Goal: Task Accomplishment & Management: Use online tool/utility

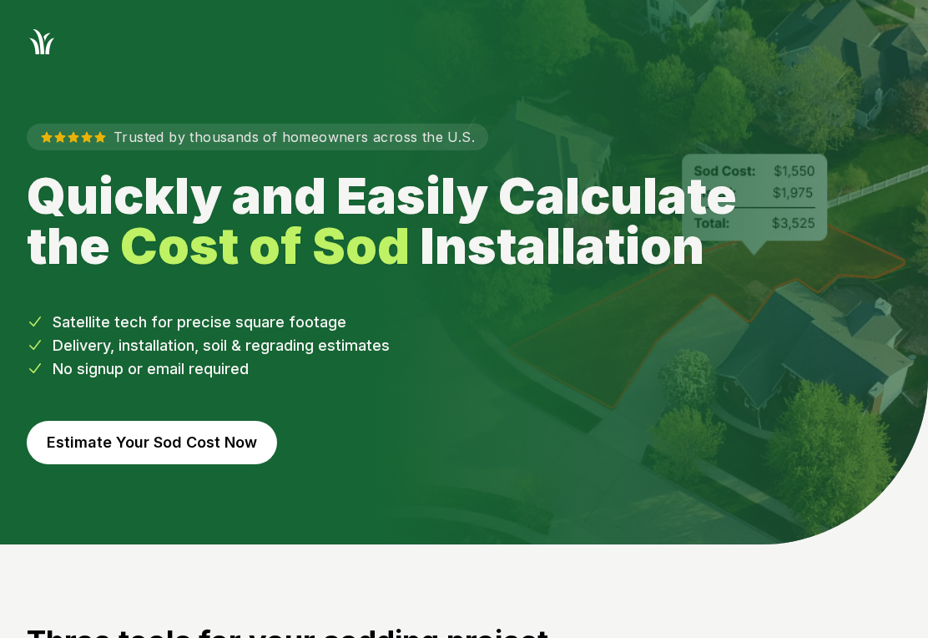
scroll to position [58, 0]
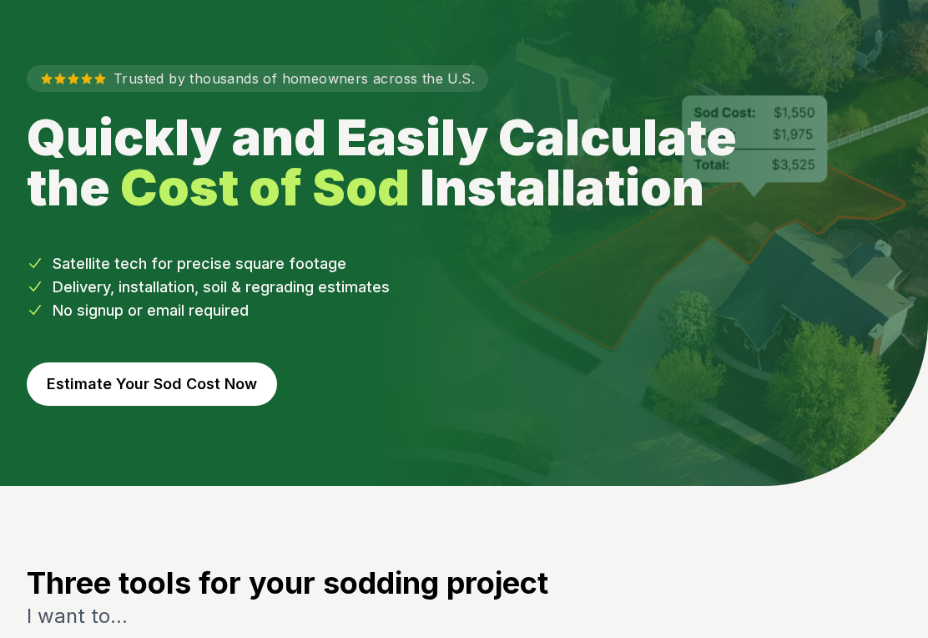
click at [112, 386] on button "Estimate Your Sod Cost Now" at bounding box center [152, 383] width 250 height 43
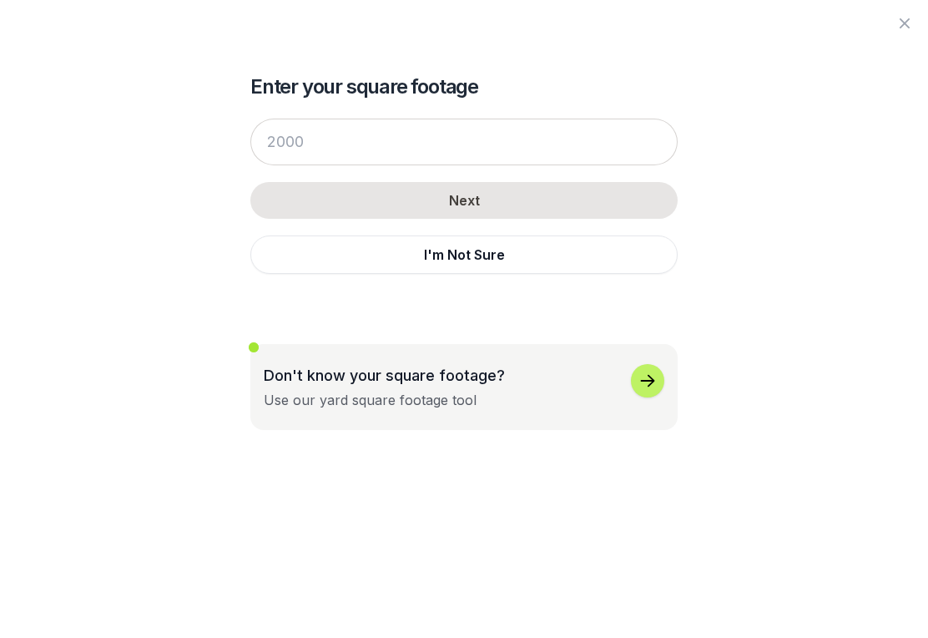
click at [323, 396] on div "Use our yard square footage tool" at bounding box center [370, 400] width 213 height 20
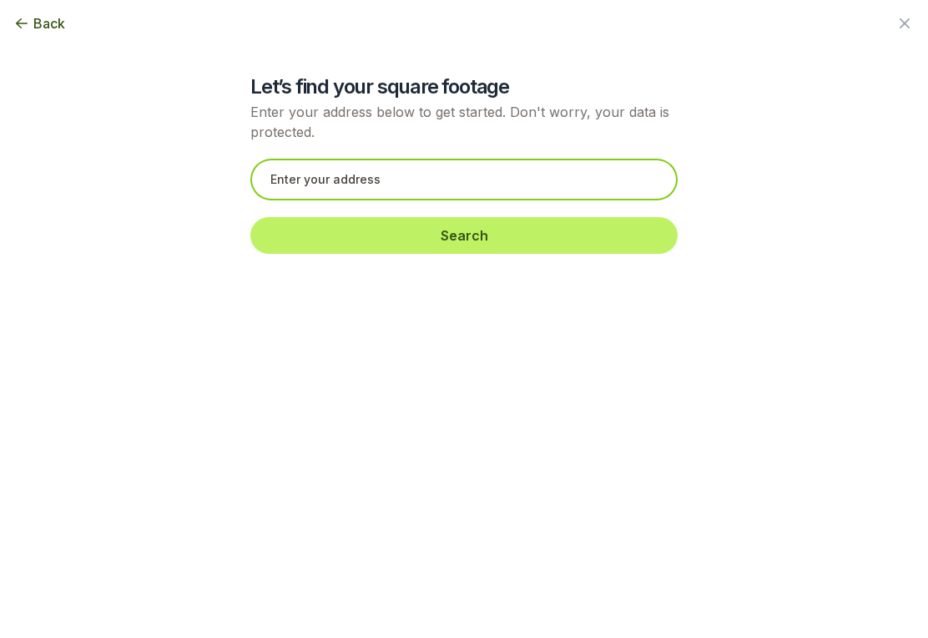
click at [282, 171] on input "text" at bounding box center [463, 180] width 427 height 42
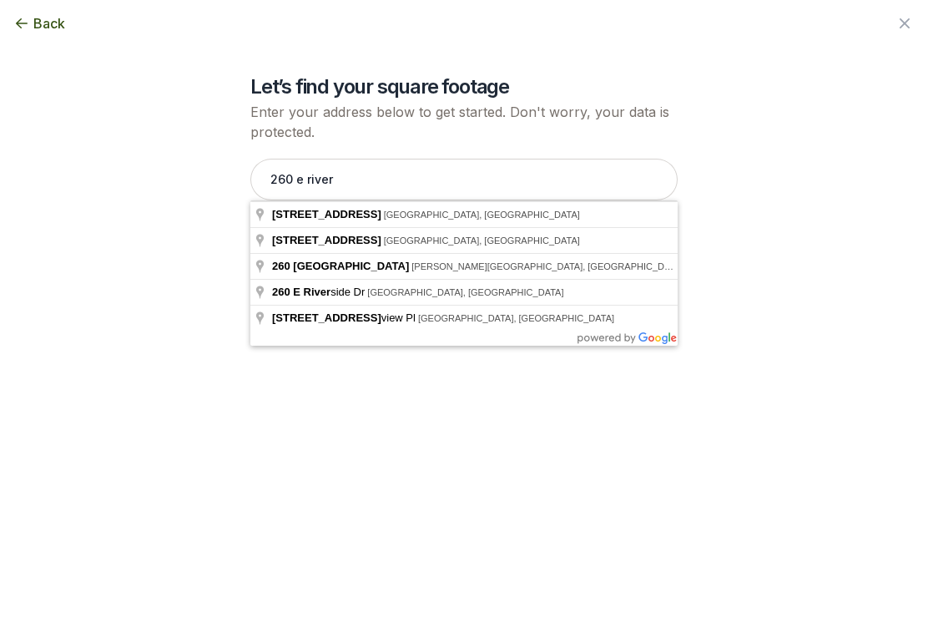
type input "[STREET_ADDRESS]"
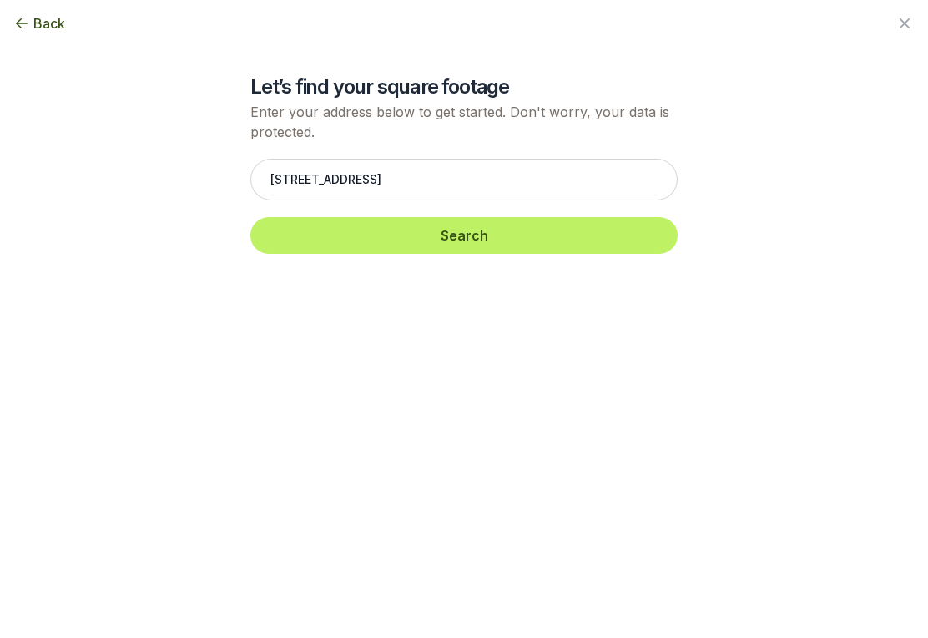
click at [315, 239] on button "Search" at bounding box center [463, 235] width 427 height 37
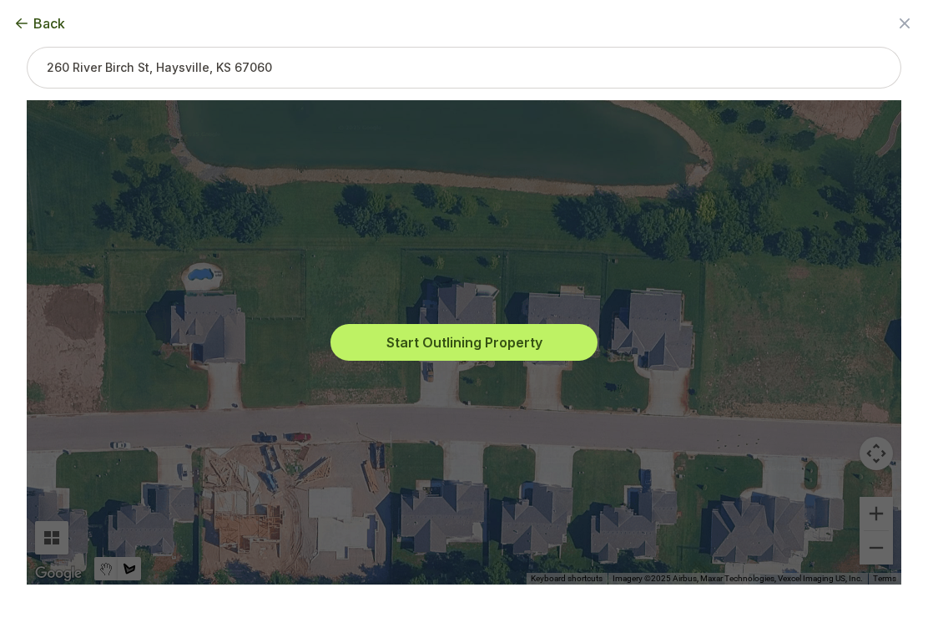
click at [451, 338] on button "Start Outlining Property" at bounding box center [463, 342] width 267 height 37
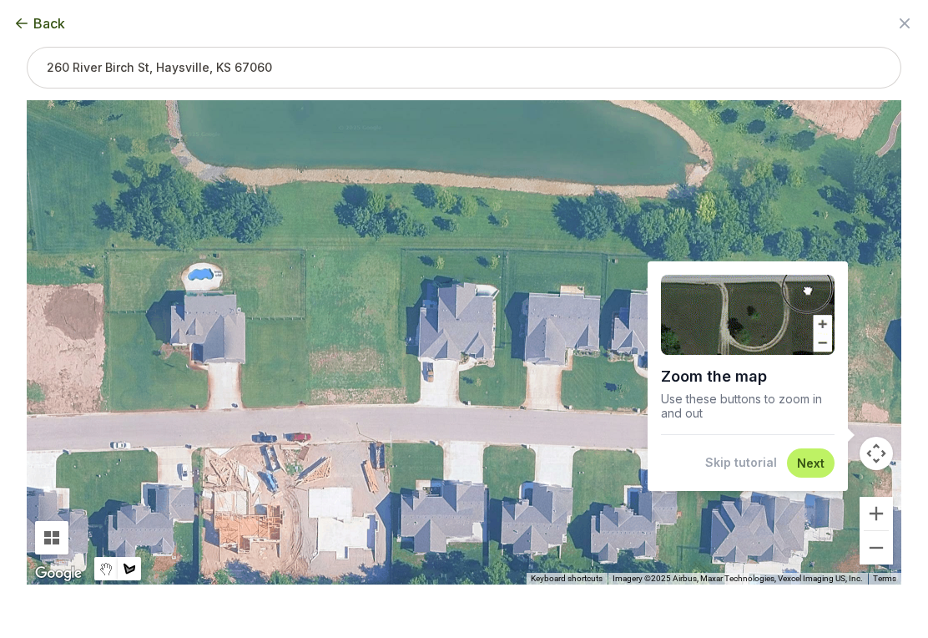
click at [809, 466] on button "Next" at bounding box center [811, 463] width 28 height 16
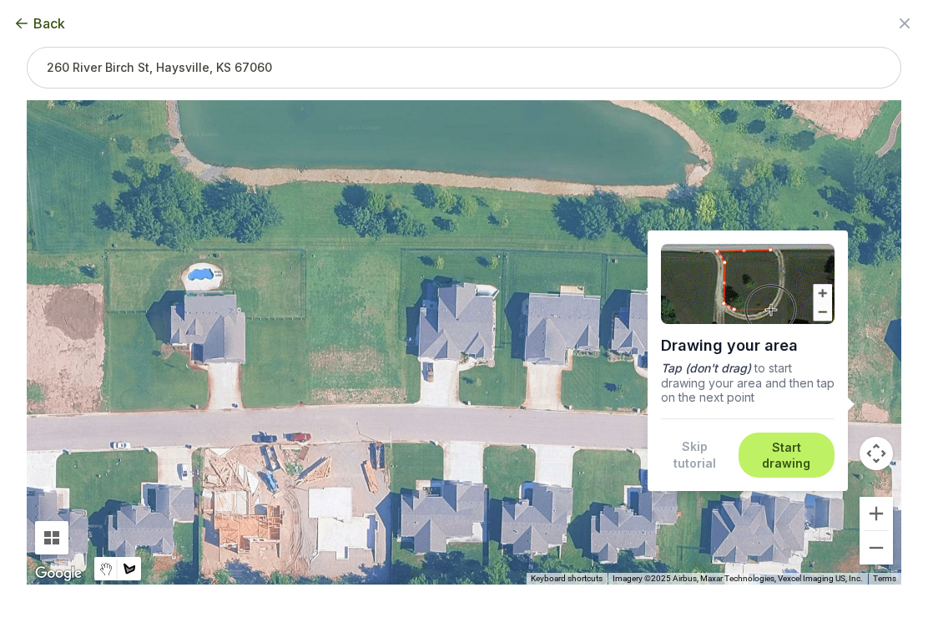
click at [694, 459] on button "Skip tutorial" at bounding box center [695, 454] width 68 height 33
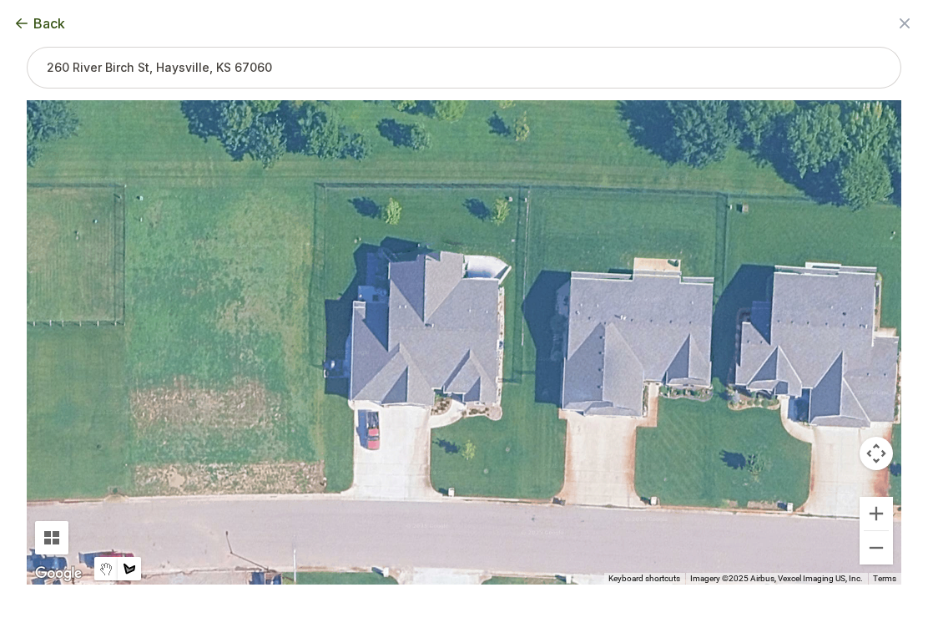
click at [26, 26] on icon "button" at bounding box center [21, 23] width 17 height 17
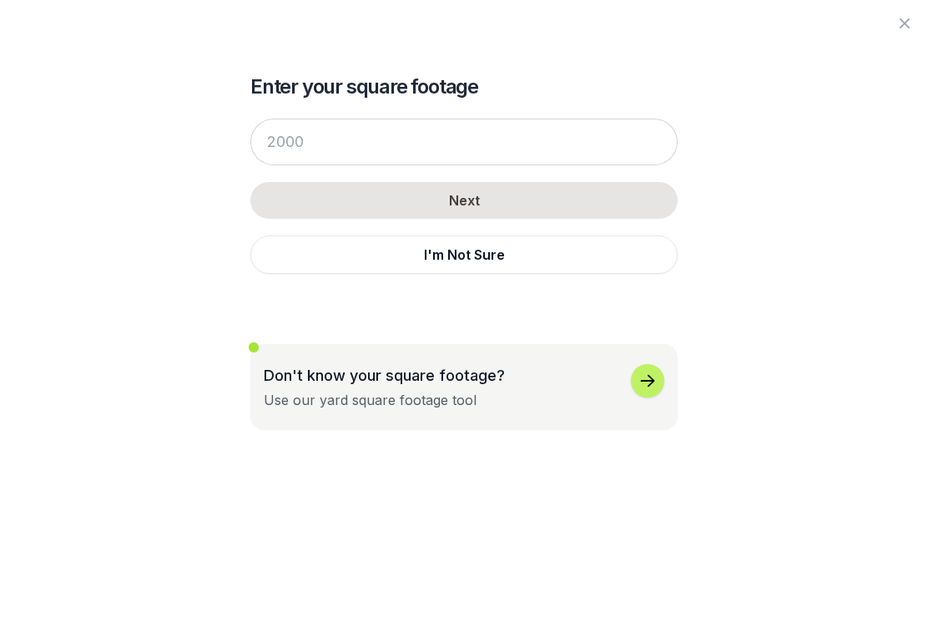
click at [324, 389] on div "Don't know your square footage? Use our yard square footage tool" at bounding box center [384, 387] width 241 height 46
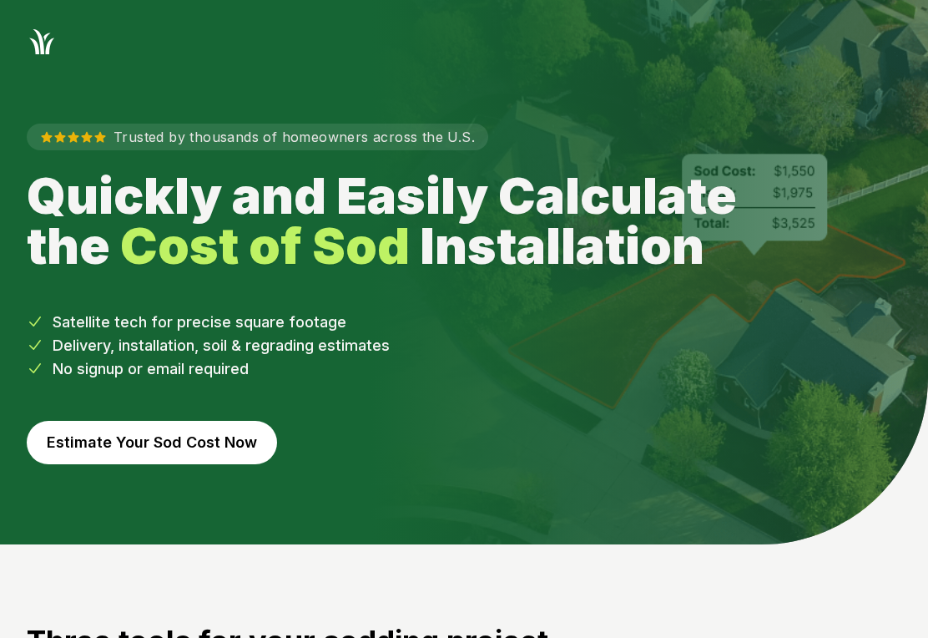
scroll to position [58, 0]
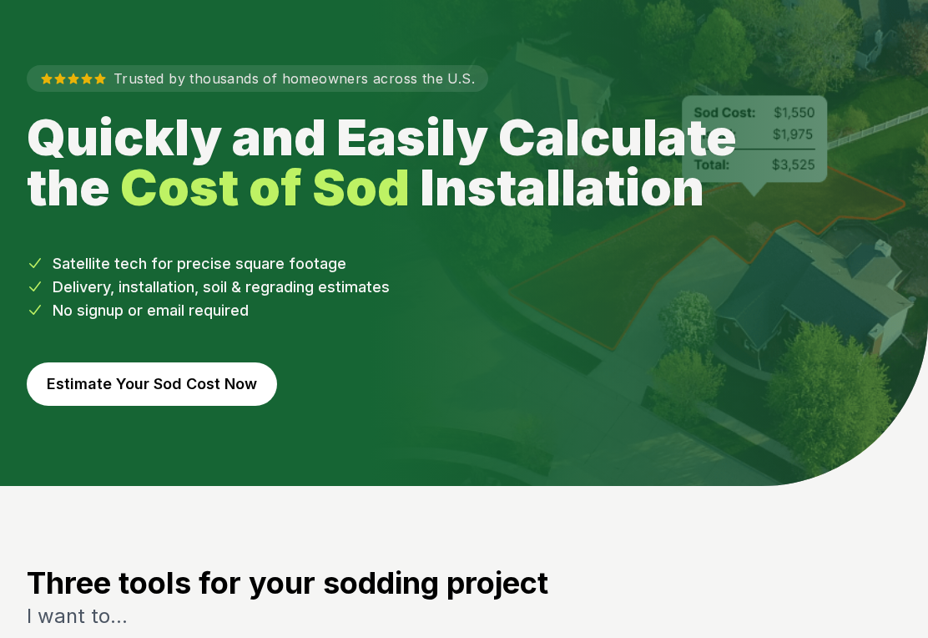
click at [118, 390] on button "Estimate Your Sod Cost Now" at bounding box center [152, 383] width 250 height 43
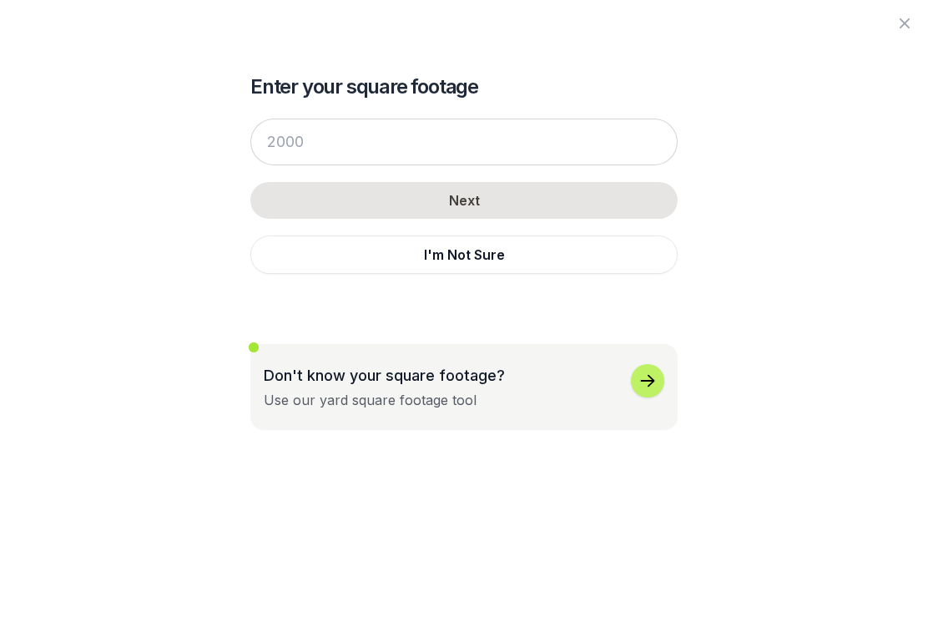
click at [300, 382] on p "Don't know your square footage?" at bounding box center [384, 375] width 241 height 23
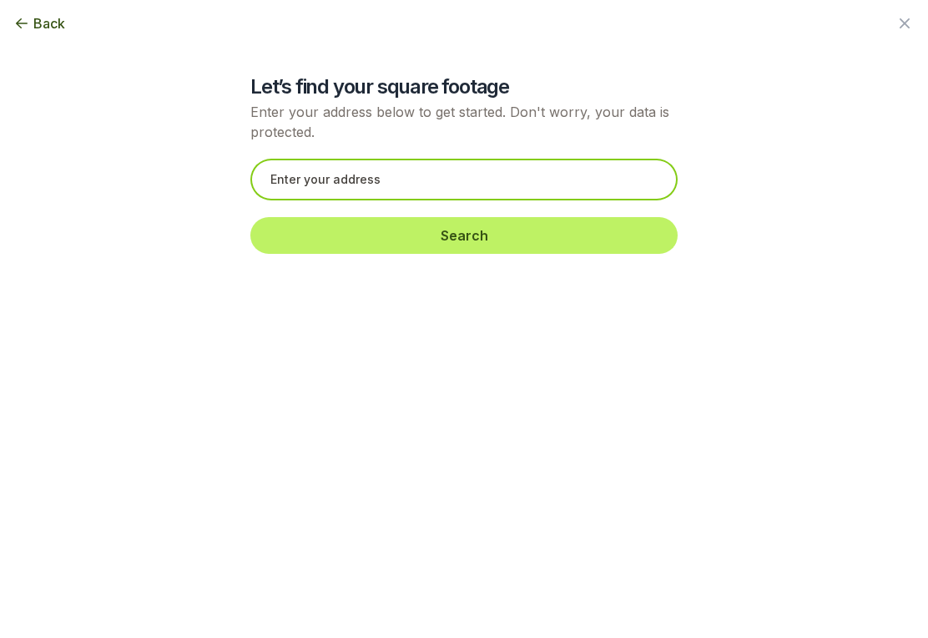
click at [290, 178] on input "text" at bounding box center [463, 180] width 427 height 42
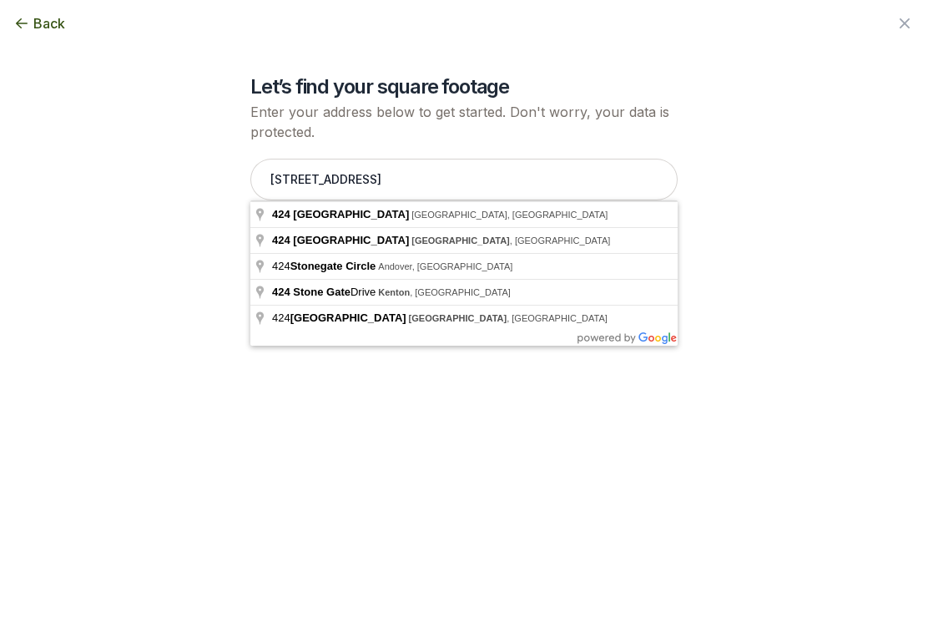
type input "424 North Stonegate Circle, Derby, KS"
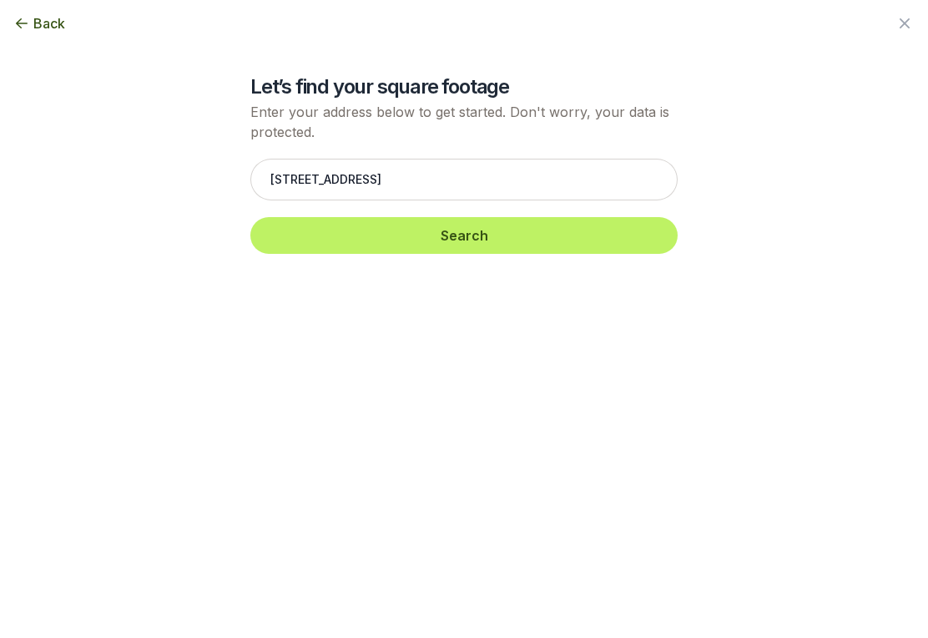
click at [303, 237] on button "Search" at bounding box center [463, 235] width 427 height 37
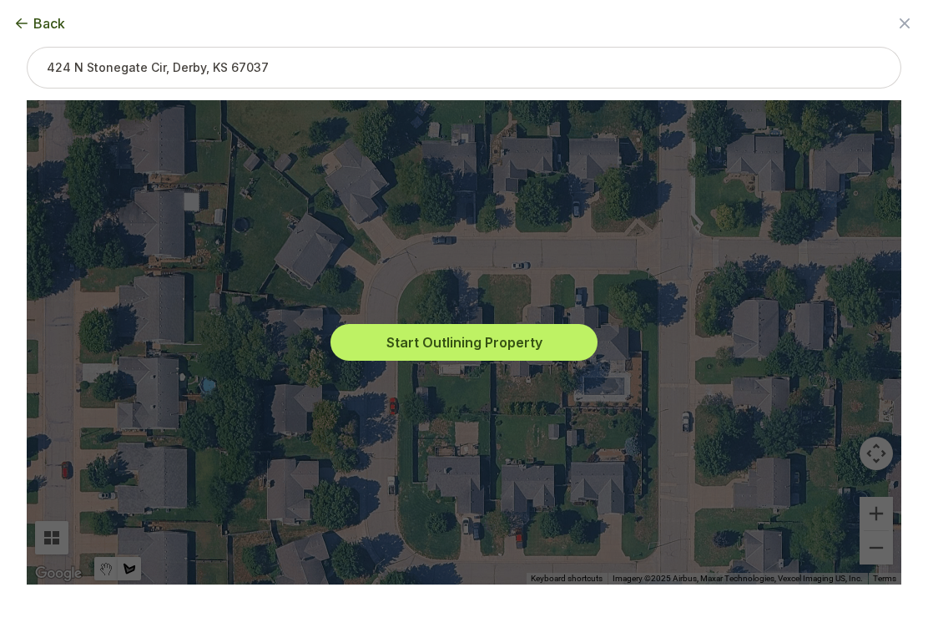
click at [437, 338] on button "Start Outlining Property" at bounding box center [463, 342] width 267 height 37
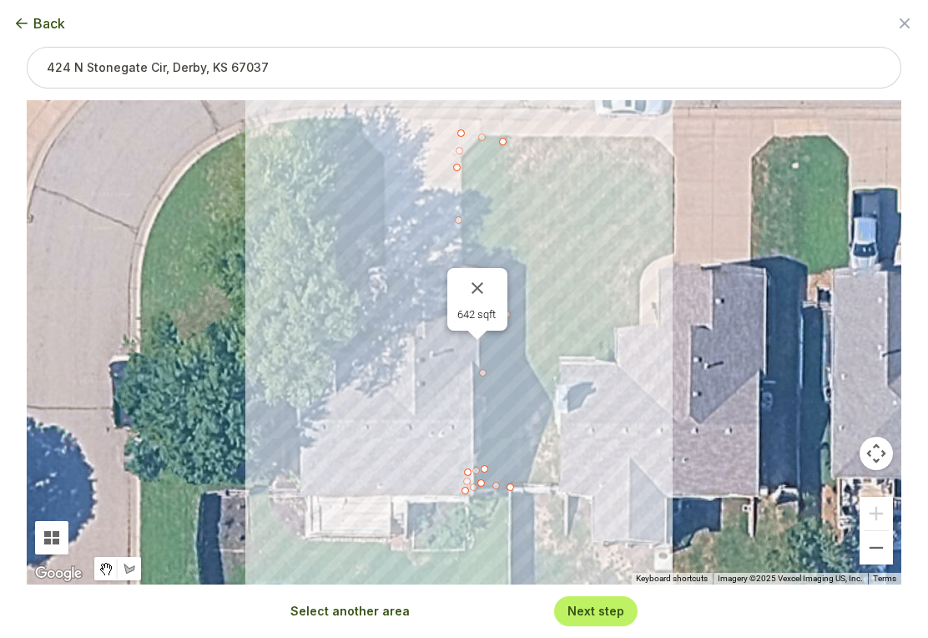
click at [300, 245] on div "642 sqft" at bounding box center [464, 342] width 875 height 484
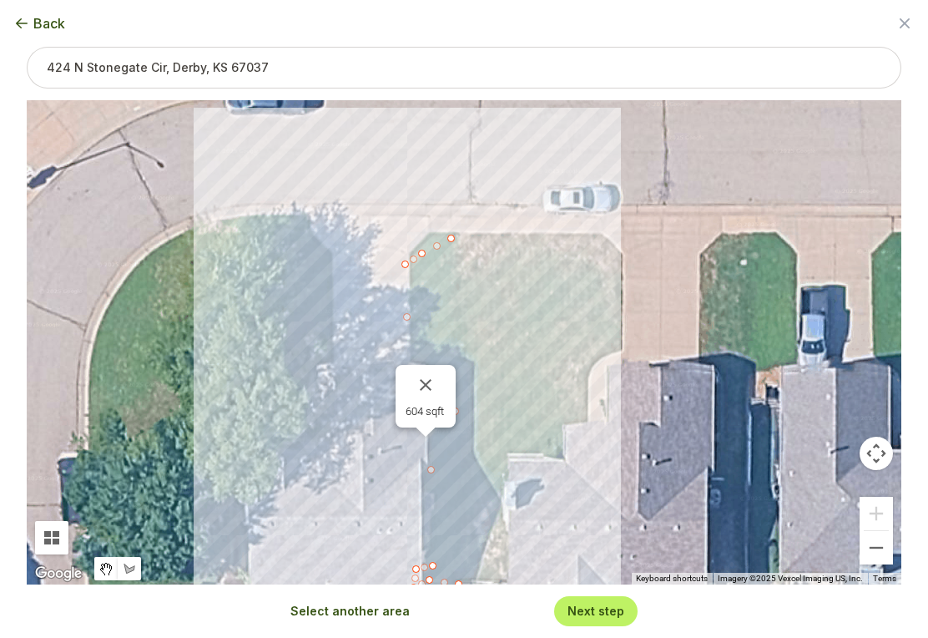
click at [237, 376] on div "604 sqft" at bounding box center [464, 342] width 875 height 484
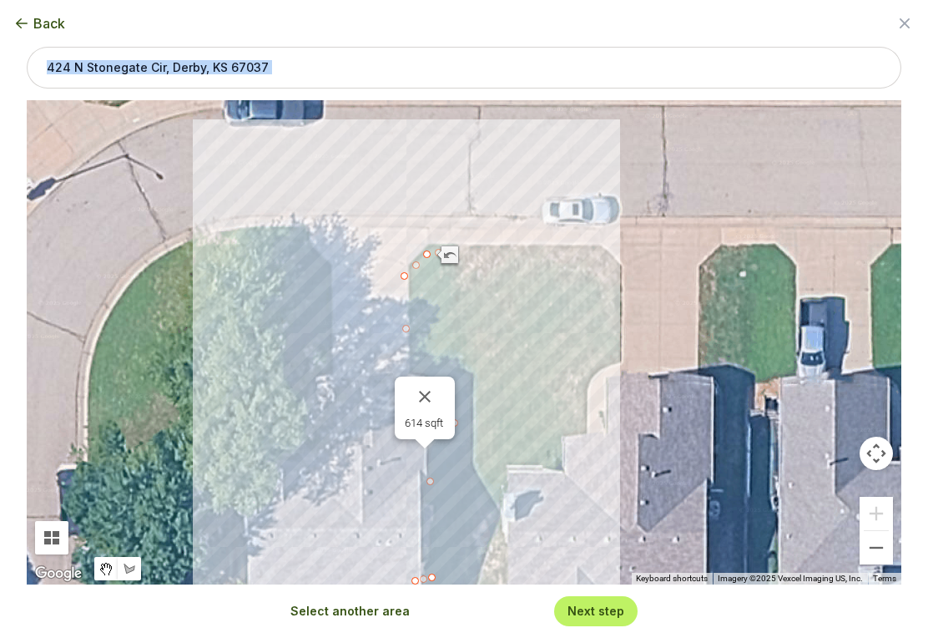
click at [283, 392] on div "614 sqft" at bounding box center [464, 342] width 875 height 484
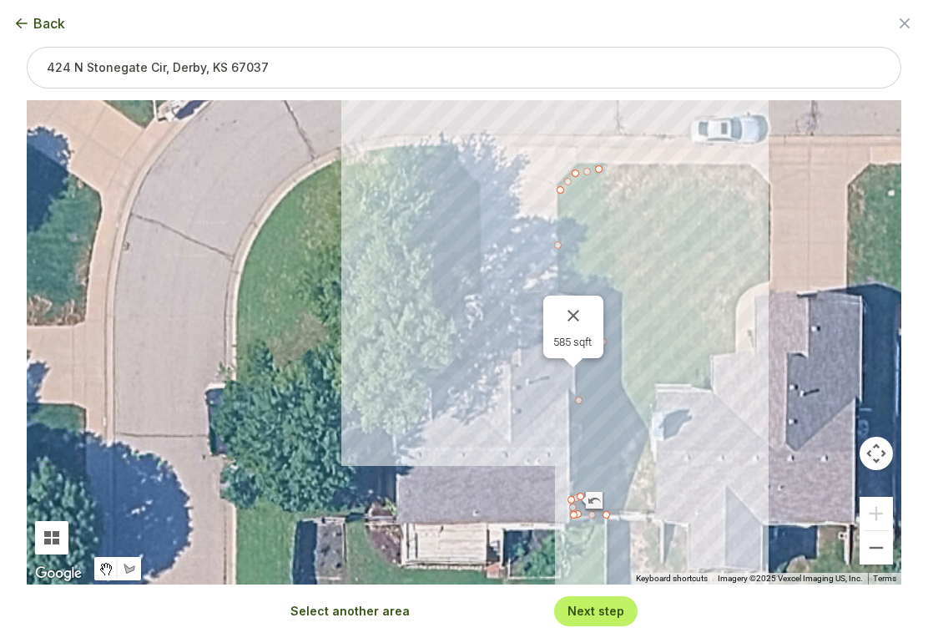
click at [574, 324] on button "Close" at bounding box center [573, 315] width 40 height 40
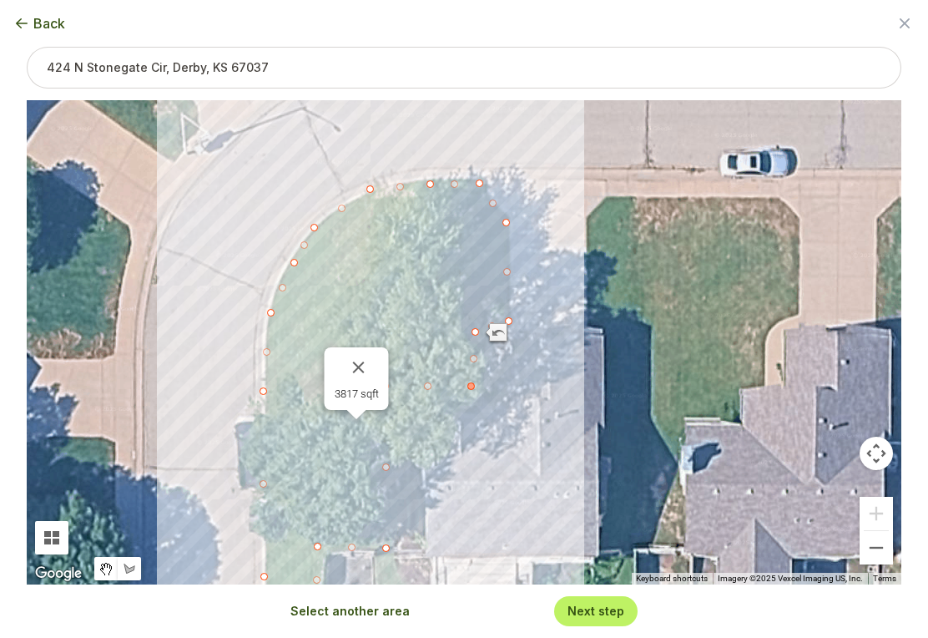
click at [461, 396] on div at bounding box center [472, 387] width 24 height 24
click at [440, 383] on div at bounding box center [428, 387] width 24 height 24
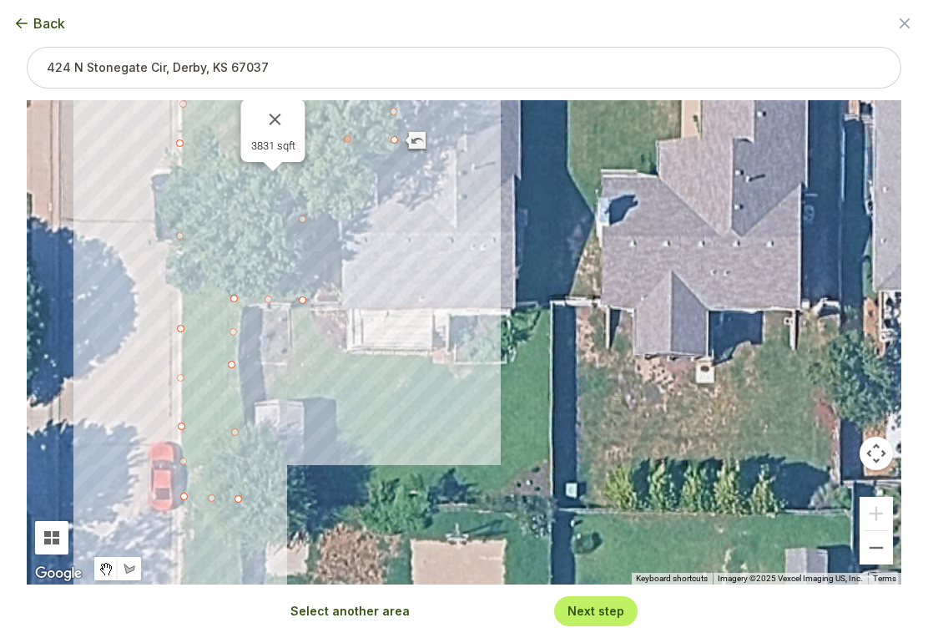
click at [274, 129] on button "Close" at bounding box center [275, 119] width 40 height 40
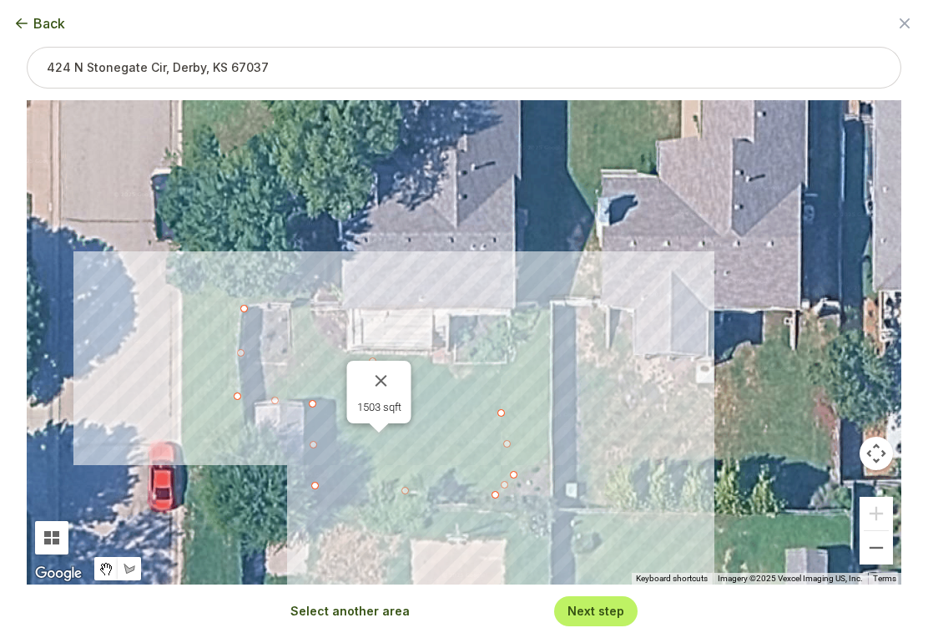
click at [544, 389] on div "1503 sqft" at bounding box center [464, 342] width 875 height 484
click at [505, 356] on div "2155 sqft" at bounding box center [464, 342] width 875 height 484
click at [475, 356] on div "2155 sqft" at bounding box center [464, 342] width 875 height 484
click at [279, 318] on div at bounding box center [290, 317] width 24 height 24
type input "1975"
